Goal: Information Seeking & Learning: Learn about a topic

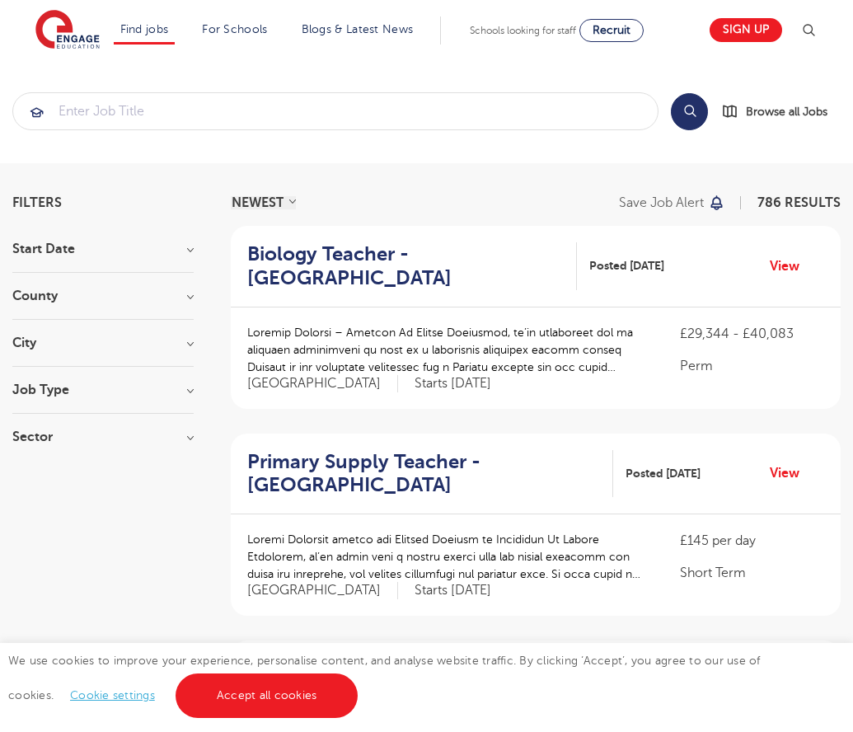
scroll to position [1616, 0]
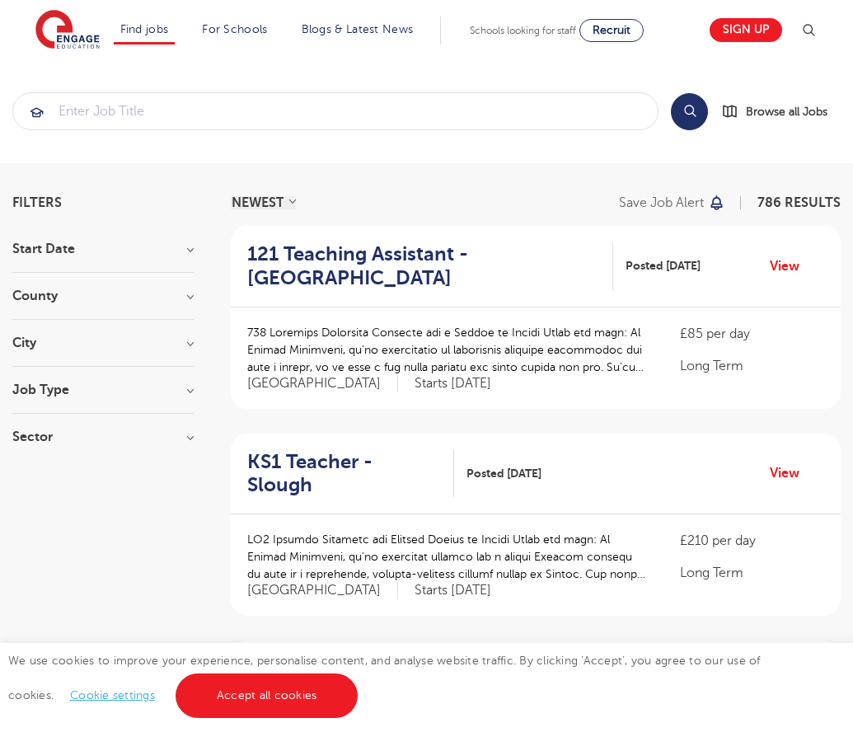
scroll to position [1616, 0]
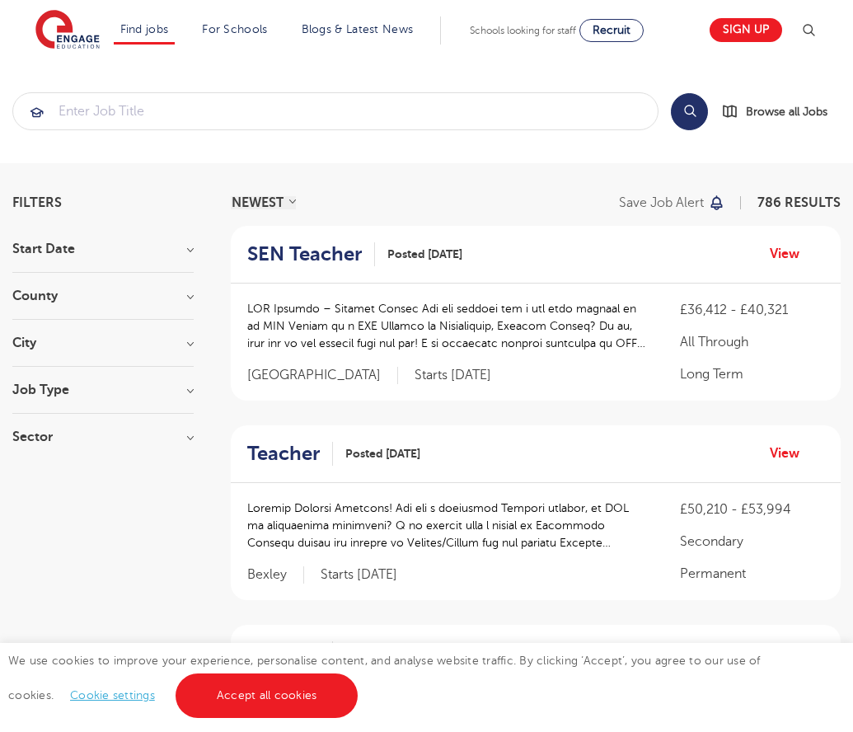
scroll to position [1634, 0]
